Goal: Information Seeking & Learning: Find specific fact

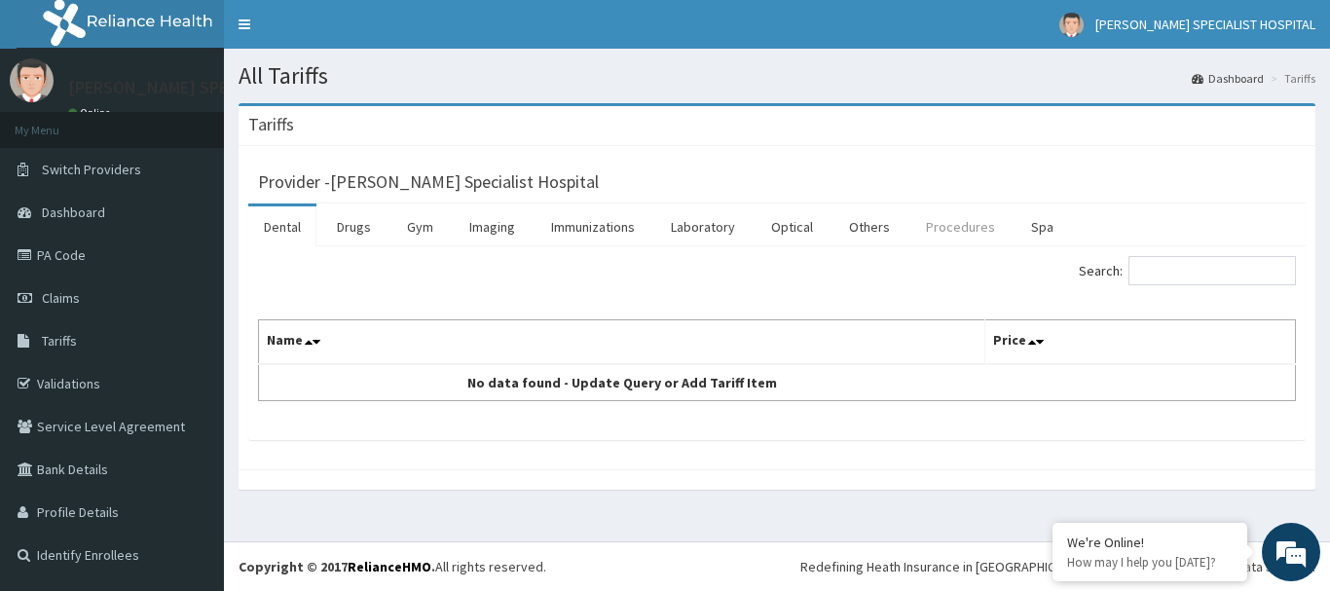
click at [943, 235] on link "Procedures" at bounding box center [961, 226] width 100 height 41
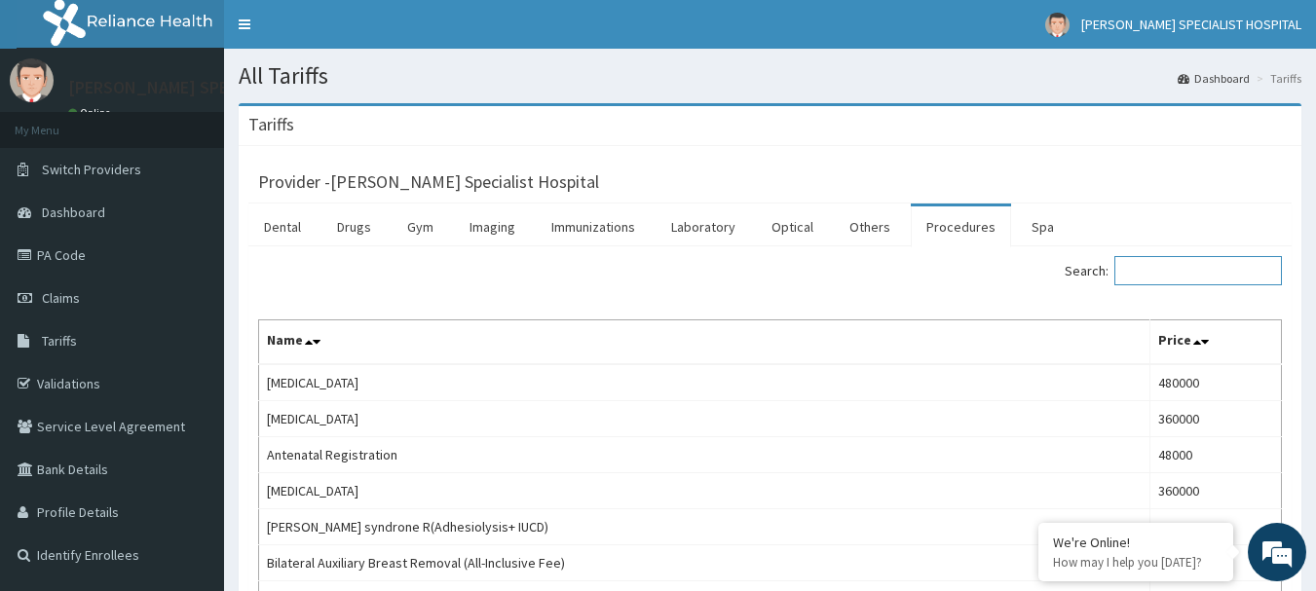
click at [1158, 271] on input "Search:" at bounding box center [1198, 270] width 168 height 29
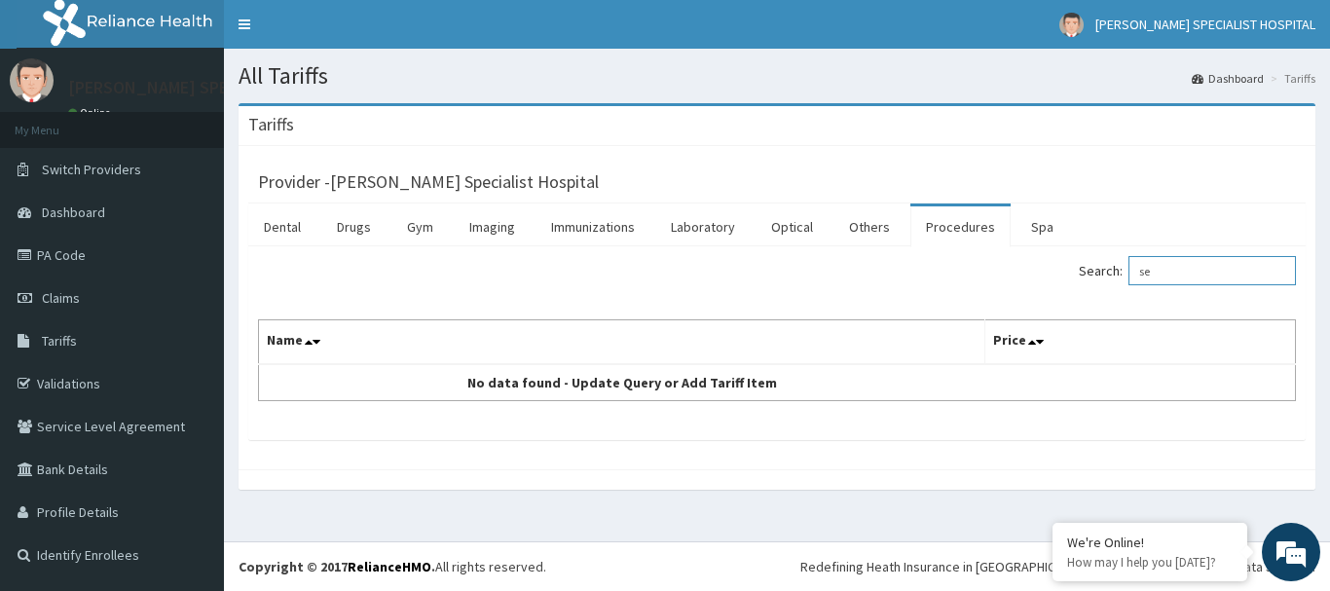
type input "s"
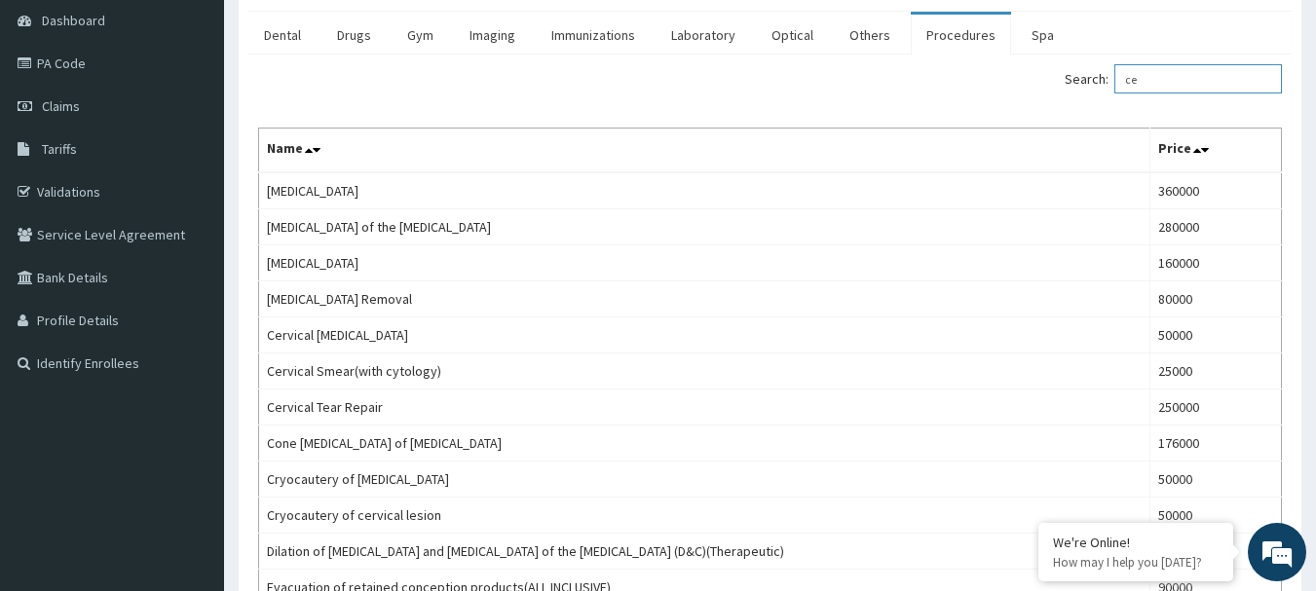
scroll to position [196, 0]
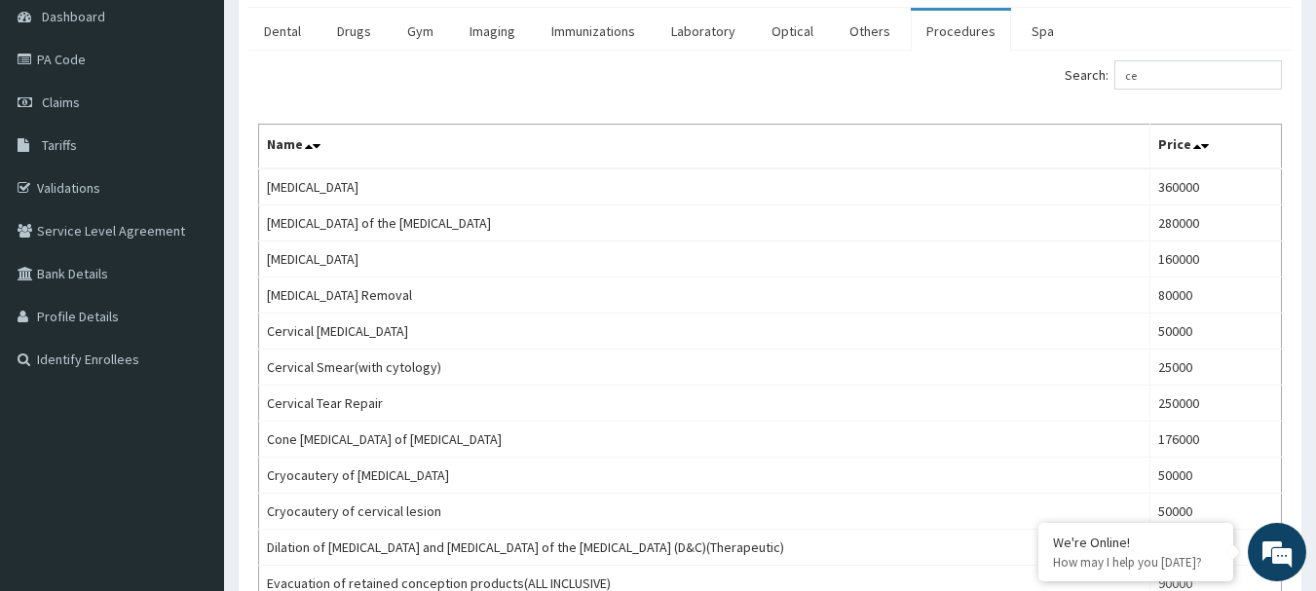
drag, startPoint x: 1313, startPoint y: 284, endPoint x: 1316, endPoint y: 351, distance: 66.3
click at [1316, 351] on html "R EL Toggle navigation [PERSON_NAME] SPECIALIST HOSPITAL [PERSON_NAME] SPECIALI…" at bounding box center [658, 397] width 1316 height 1186
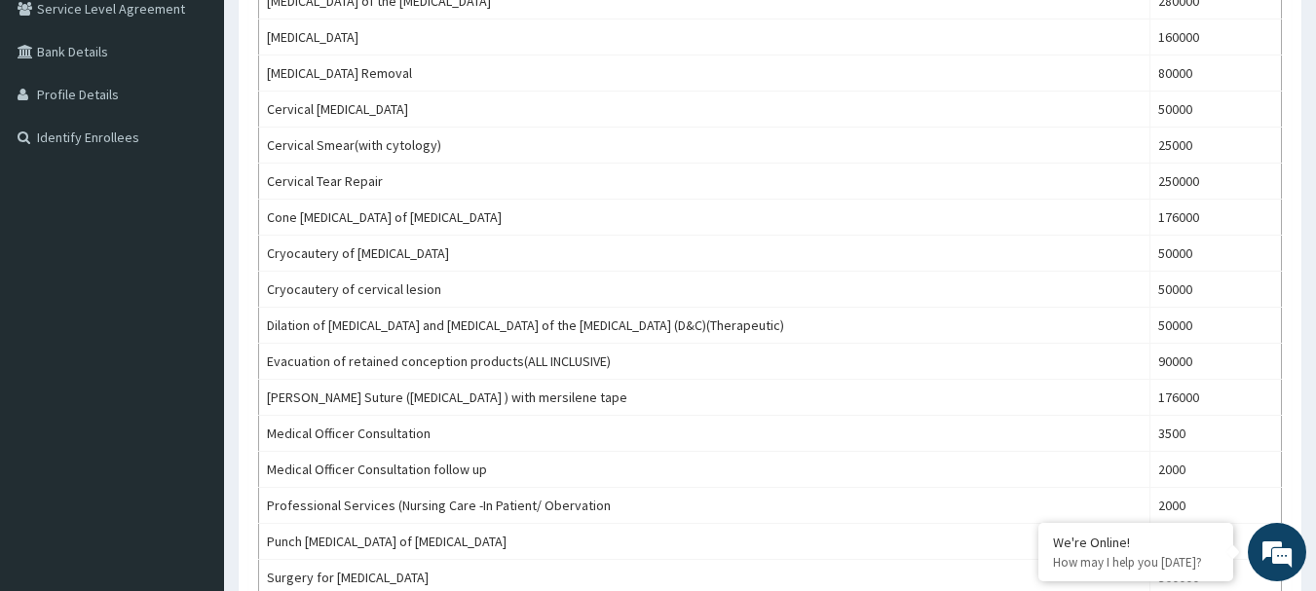
scroll to position [421, 0]
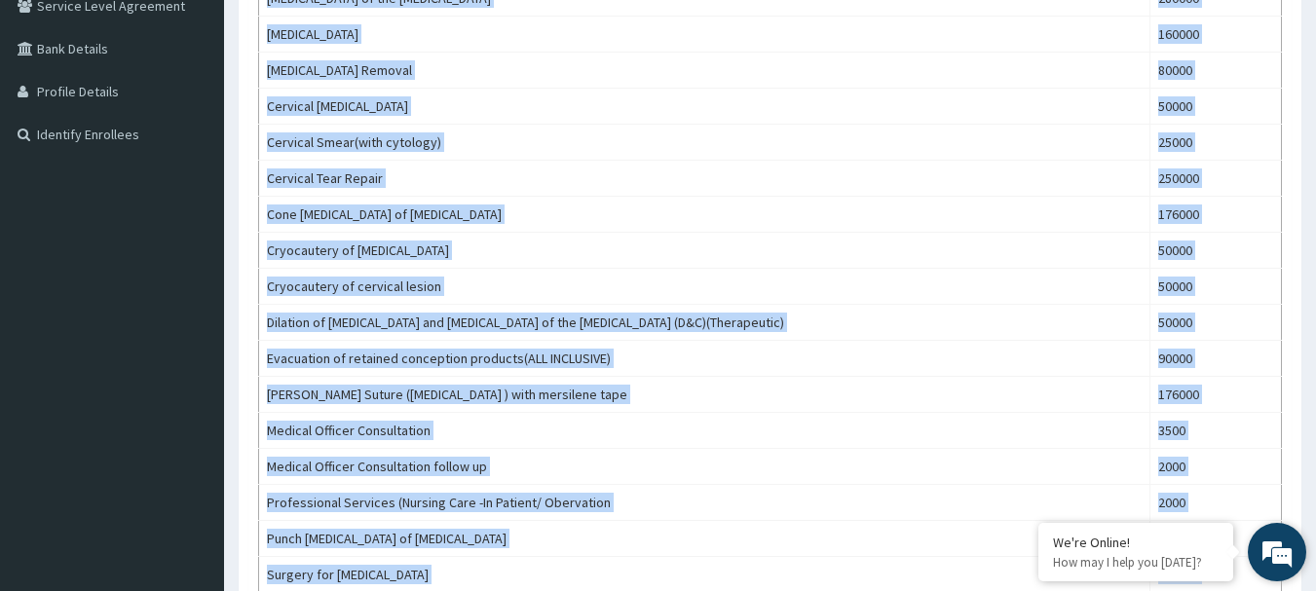
drag, startPoint x: 1299, startPoint y: 440, endPoint x: 1292, endPoint y: 532, distance: 91.9
click at [1292, 532] on body "R EL Toggle navigation [PERSON_NAME] SPECIALIST HOSPITAL [PERSON_NAME] SPECIALI…" at bounding box center [658, 172] width 1316 height 1186
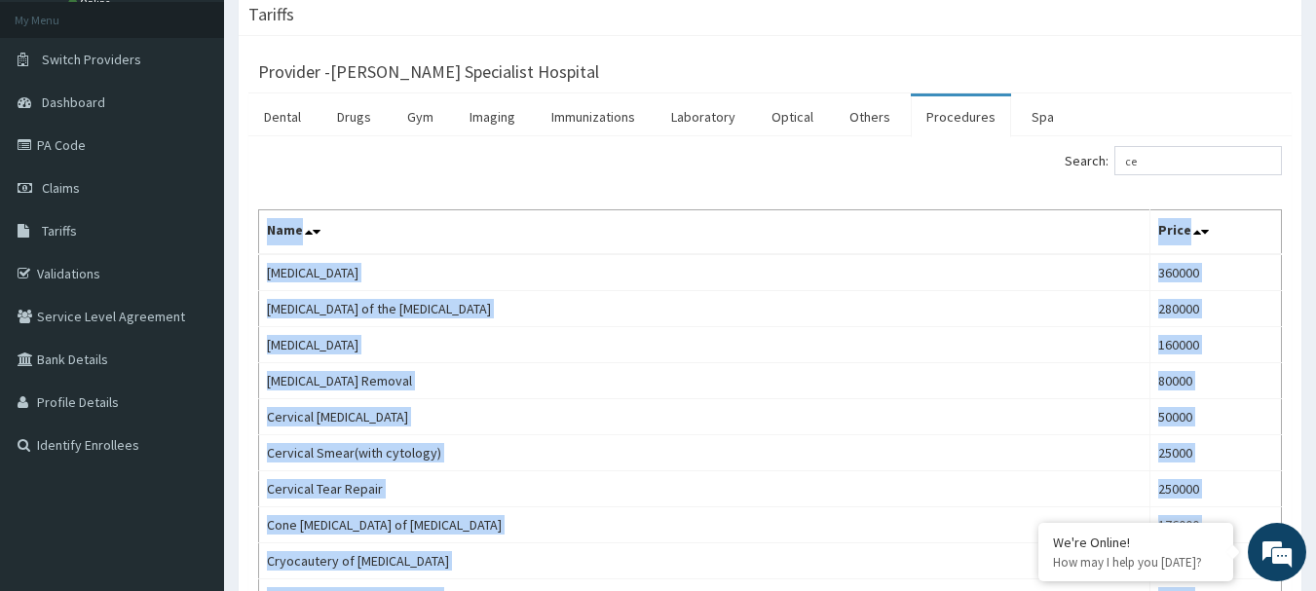
scroll to position [95, 0]
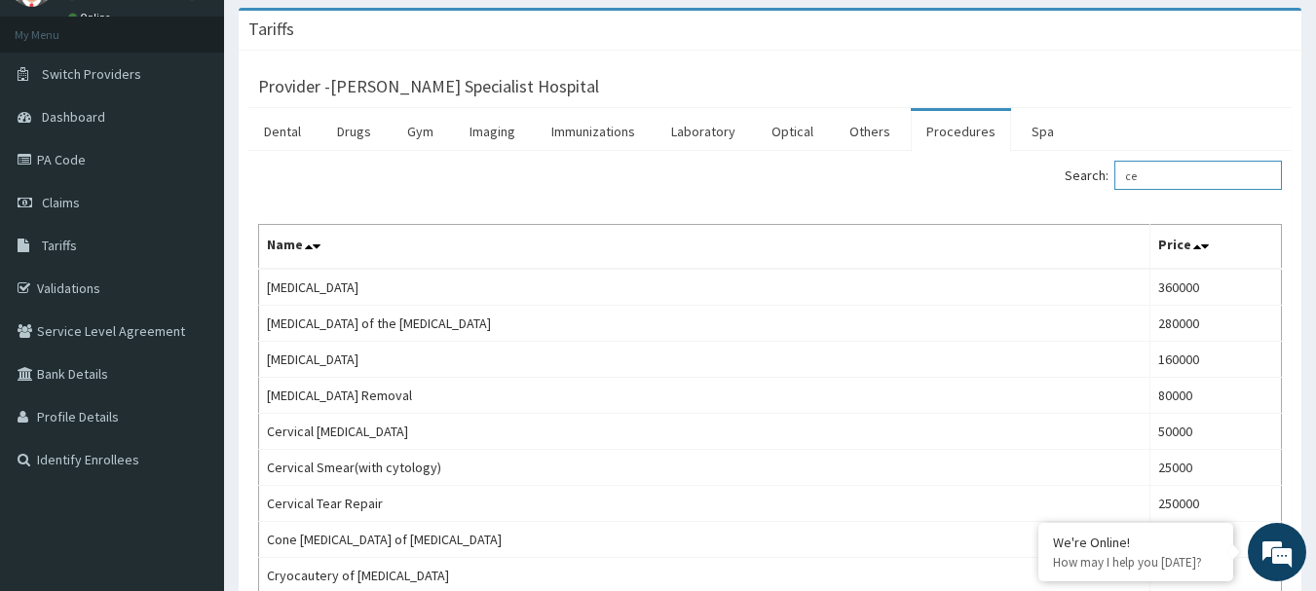
click at [1156, 185] on input "ce" at bounding box center [1198, 175] width 168 height 29
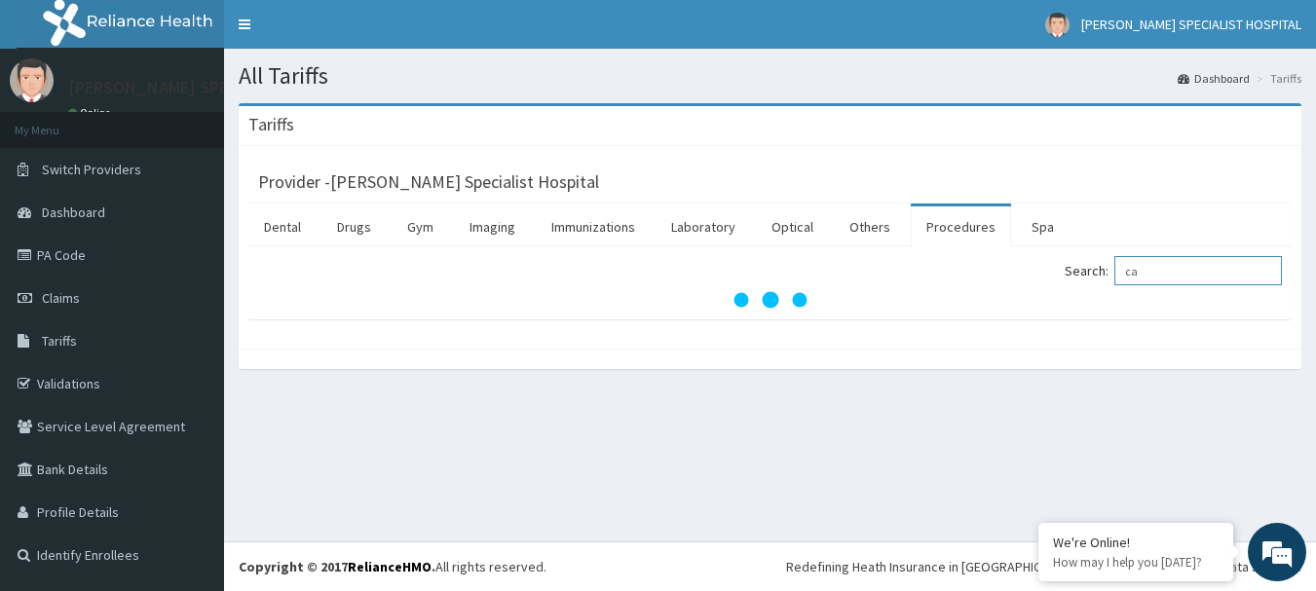
scroll to position [0, 0]
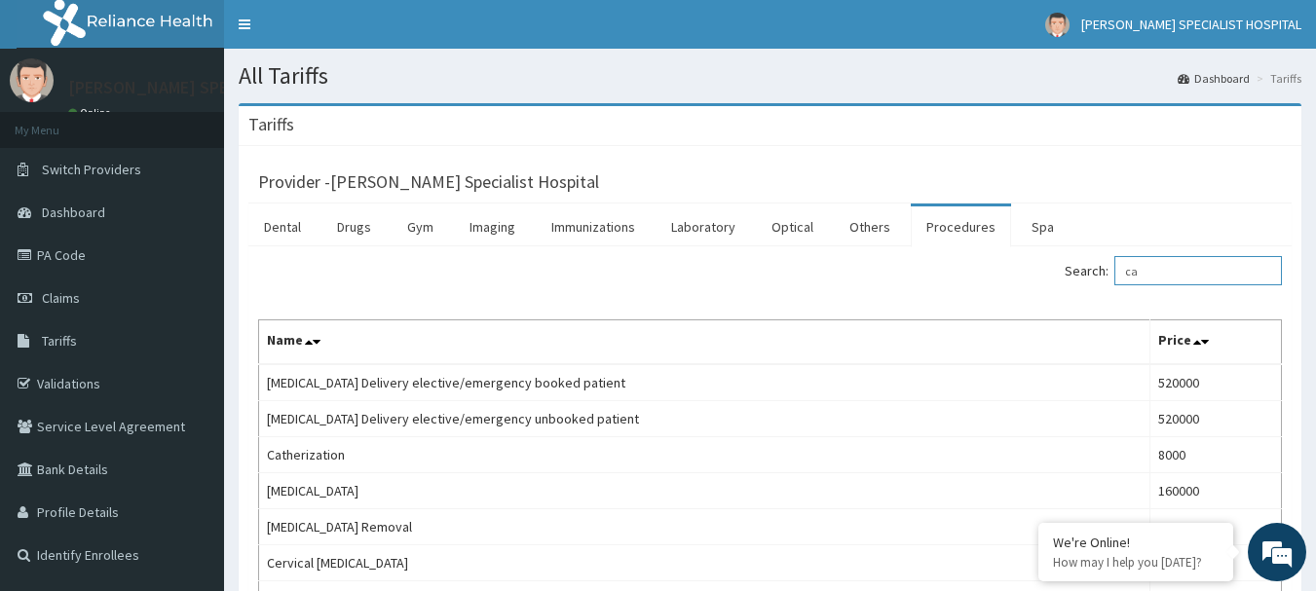
type input "ca"
click at [1156, 185] on div "Provider - [PERSON_NAME] Specialist Hospital" at bounding box center [770, 179] width 1024 height 27
click at [74, 268] on link "PA Code" at bounding box center [112, 255] width 224 height 43
